Goal: Information Seeking & Learning: Find specific fact

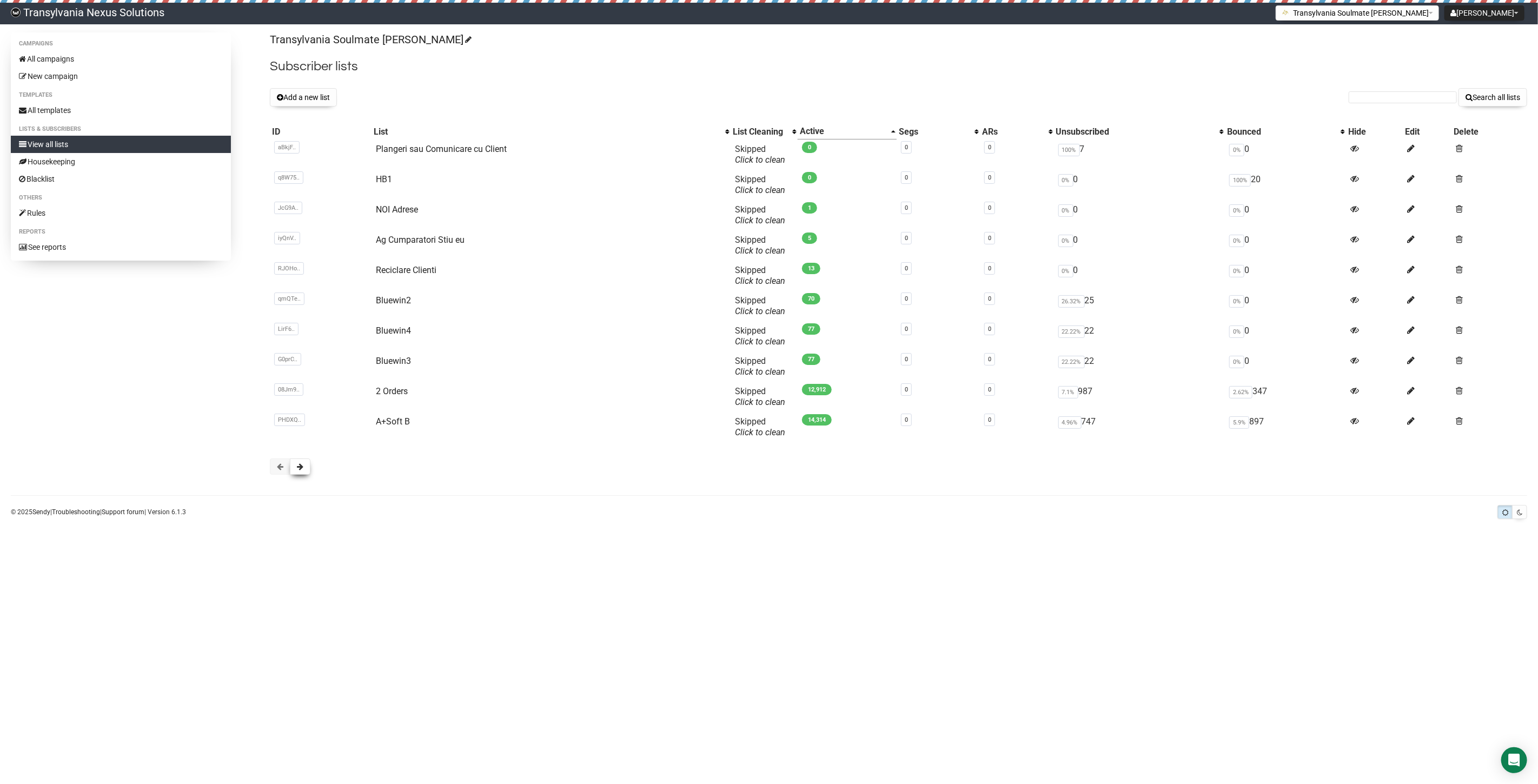
click at [301, 464] on span at bounding box center [300, 466] width 7 height 7
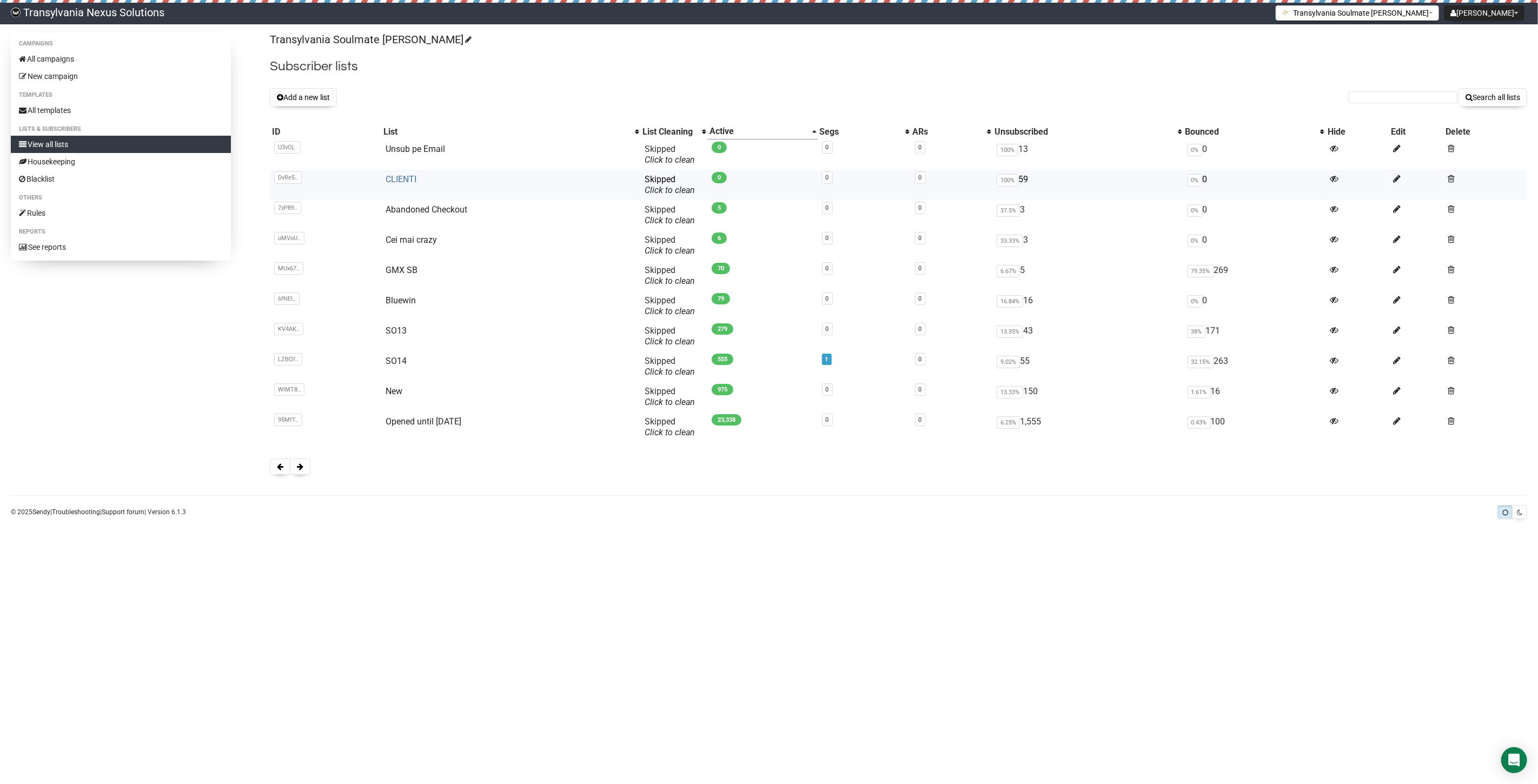
click at [401, 181] on link "CLIENTI" at bounding box center [402, 179] width 31 height 10
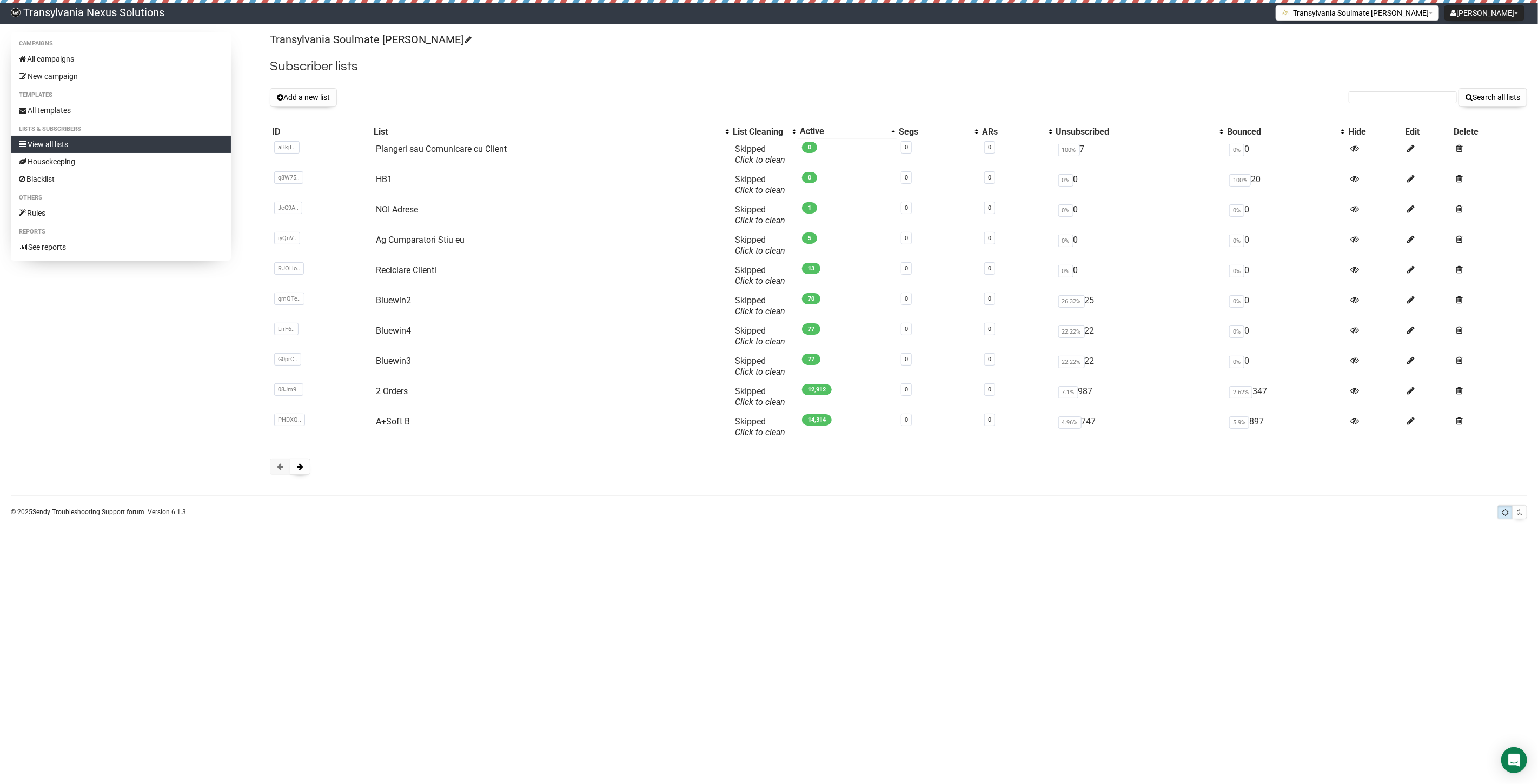
click at [1399, 90] on form "Search all lists" at bounding box center [1438, 97] width 178 height 18
drag, startPoint x: 1365, startPoint y: 106, endPoint x: 1374, endPoint y: 94, distance: 15.0
click at [1374, 94] on input "text" at bounding box center [1402, 97] width 108 height 12
paste input "JessicaKnote@web.de"
type input "JessicaKnote@web.de"
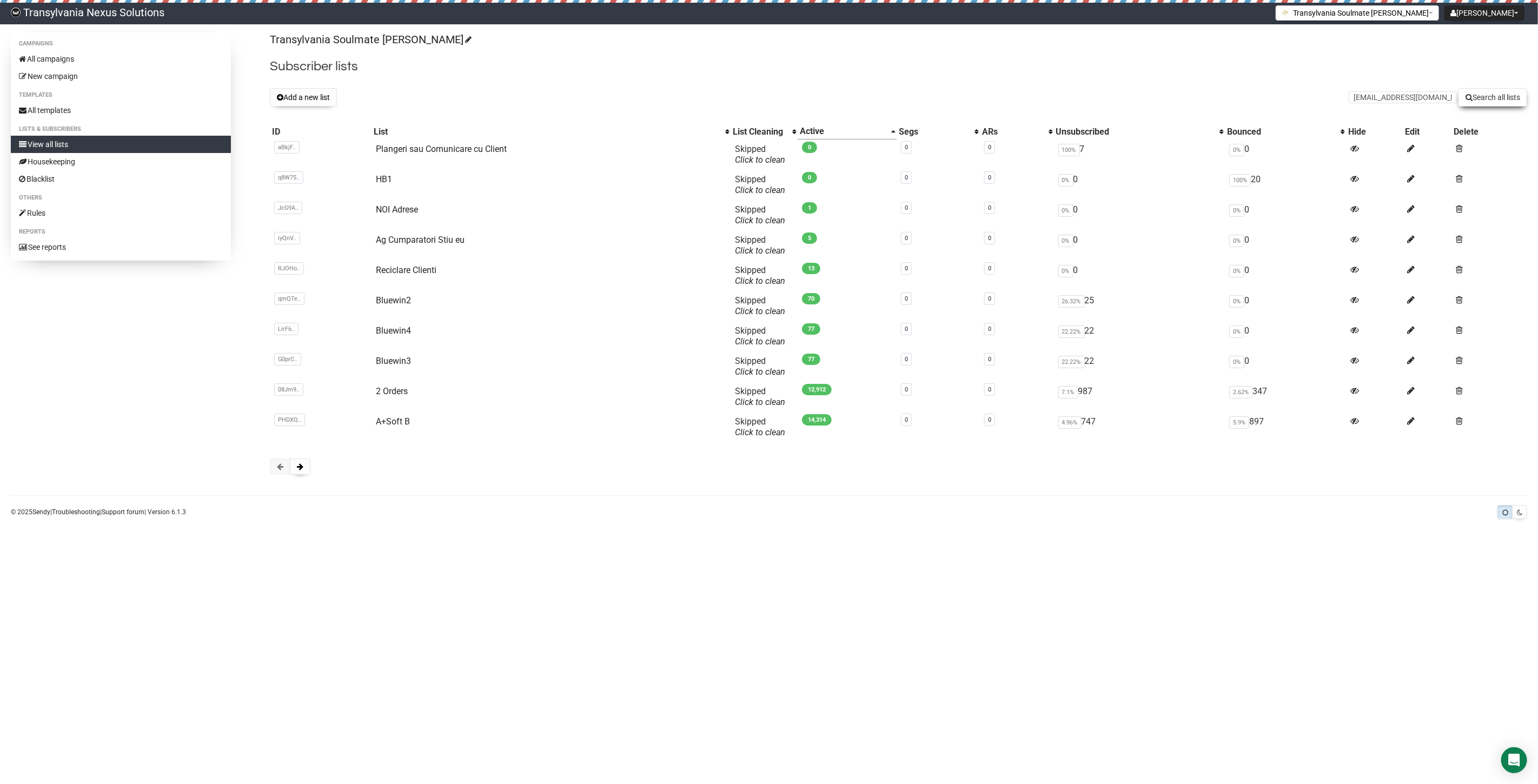
click at [1503, 94] on button "Search all lists" at bounding box center [1492, 97] width 69 height 18
